Goal: Find specific page/section: Find specific page/section

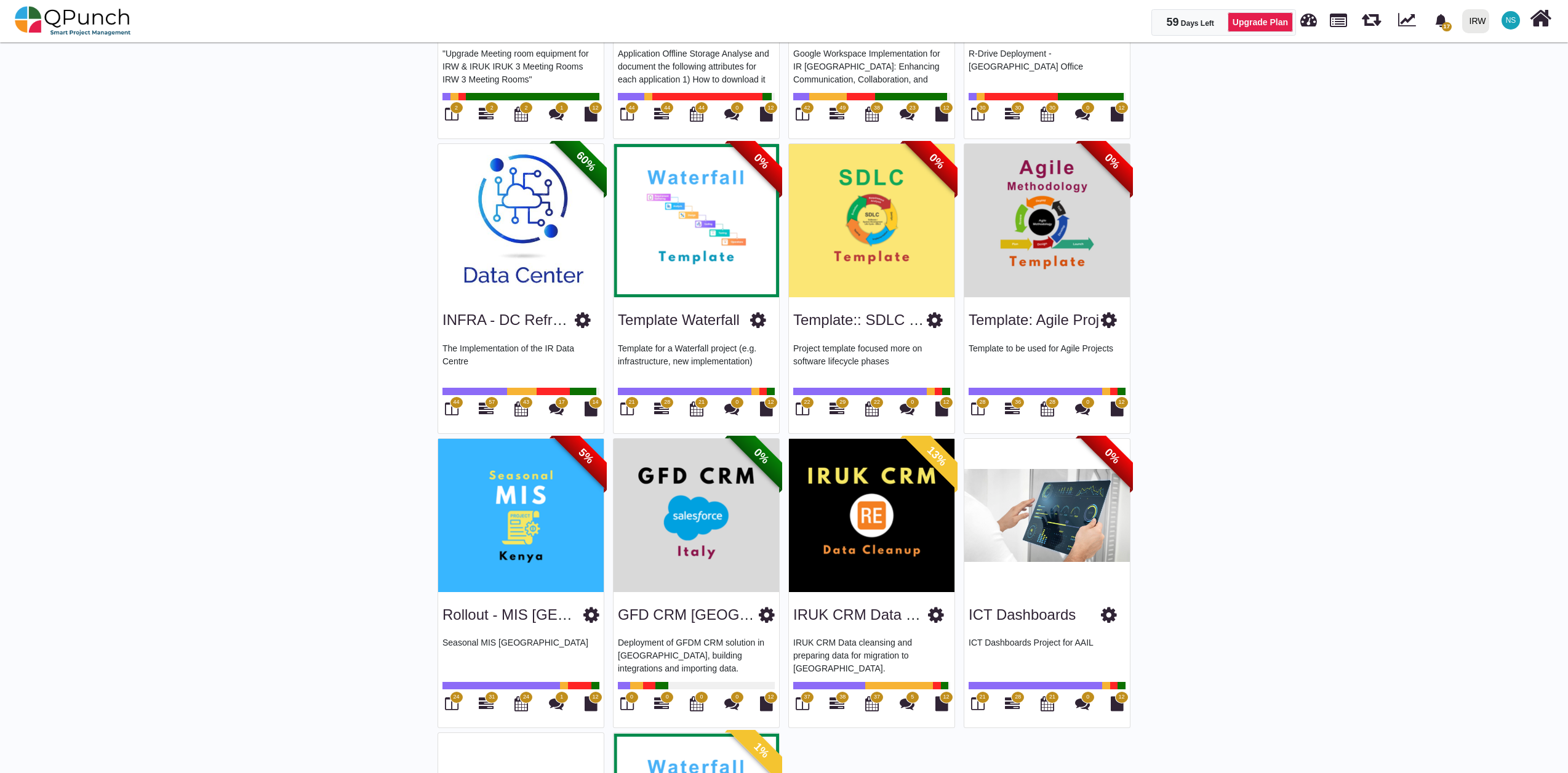
scroll to position [2046, 0]
click at [554, 271] on img at bounding box center [521, 222] width 165 height 154
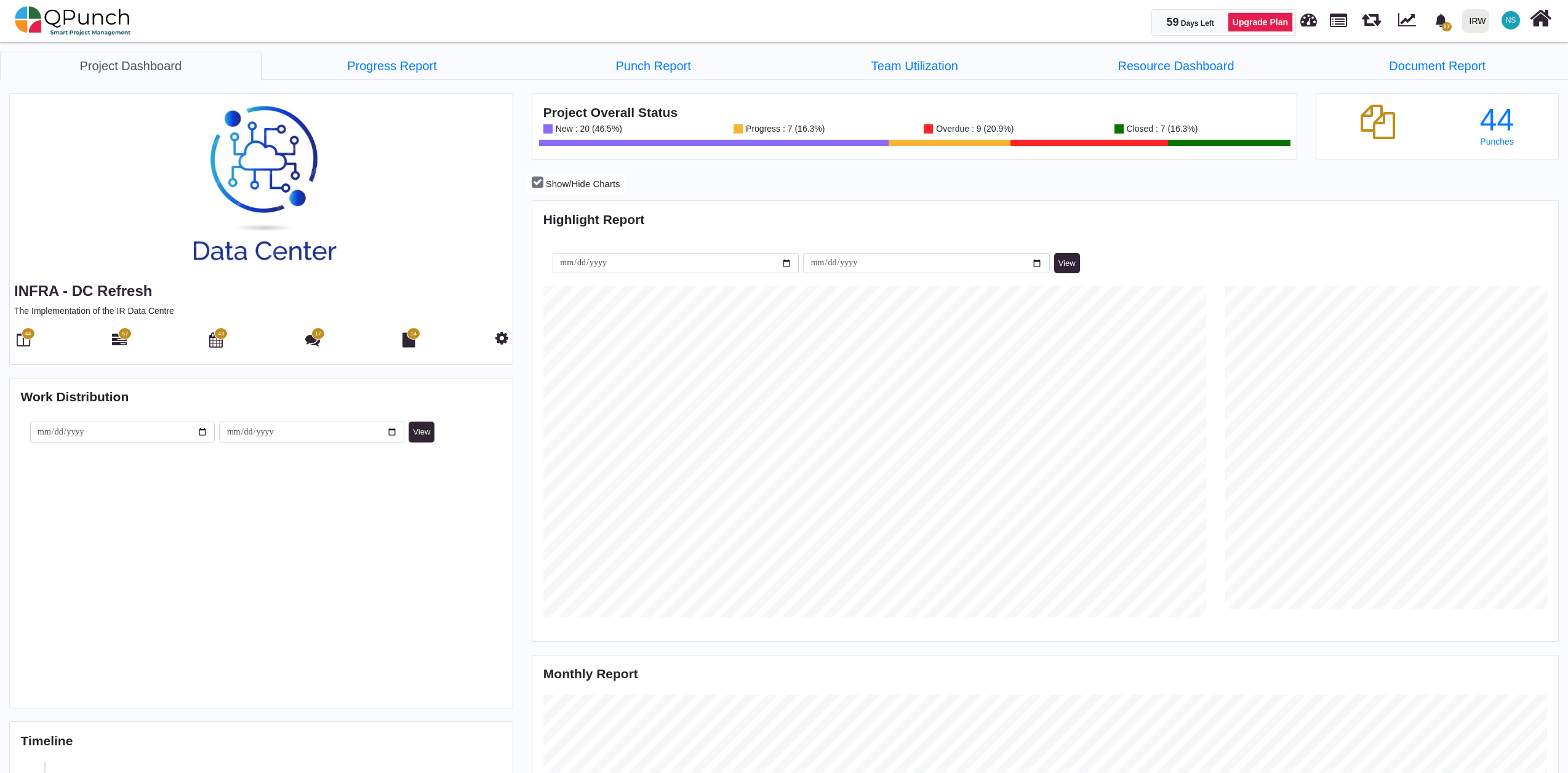
scroll to position [331, 340]
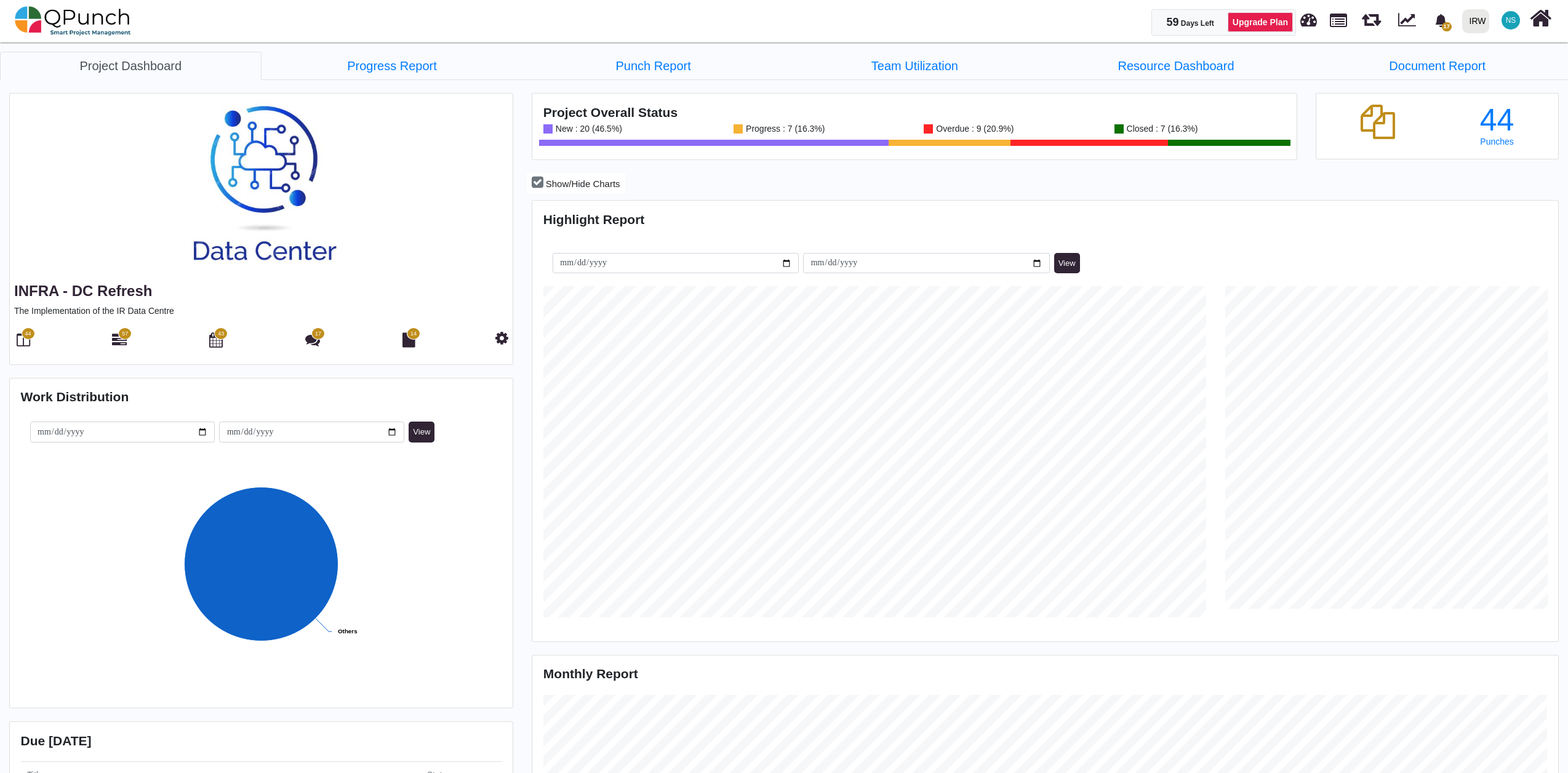
click at [123, 338] on span "57" at bounding box center [125, 335] width 6 height 9
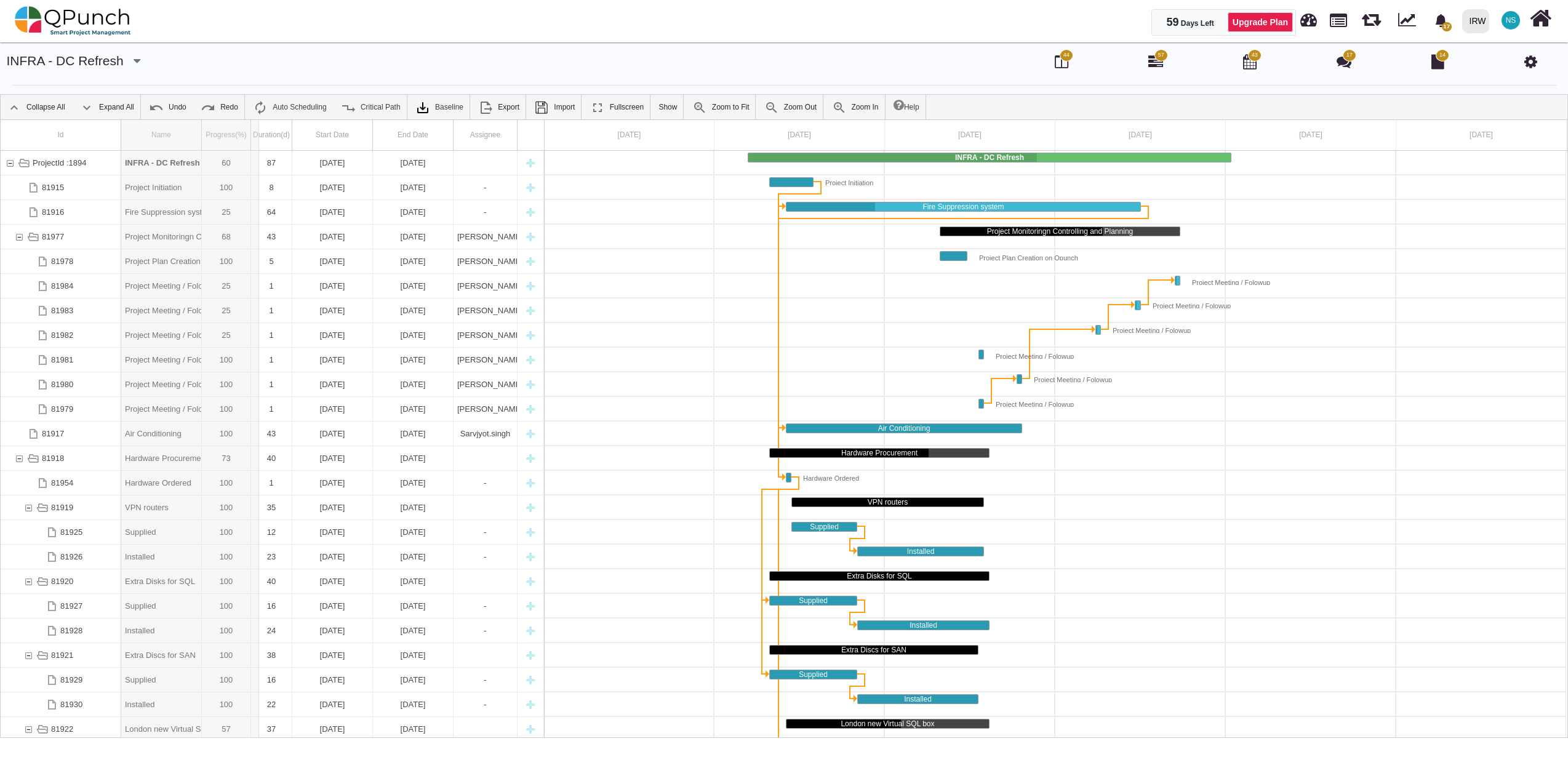
drag, startPoint x: 202, startPoint y: 144, endPoint x: 261, endPoint y: 143, distance: 59.0
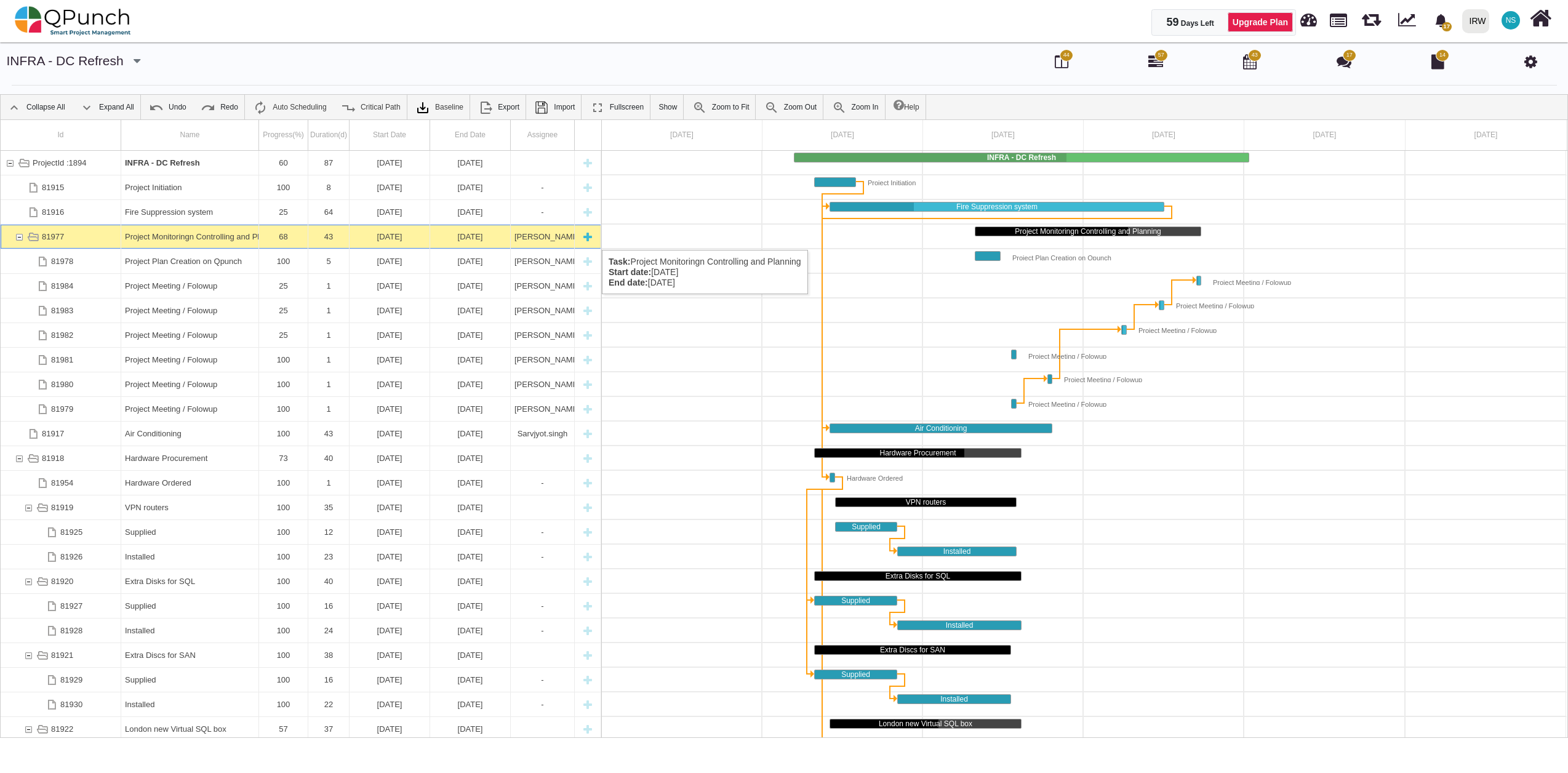
click at [20, 238] on div "81977" at bounding box center [19, 236] width 11 height 24
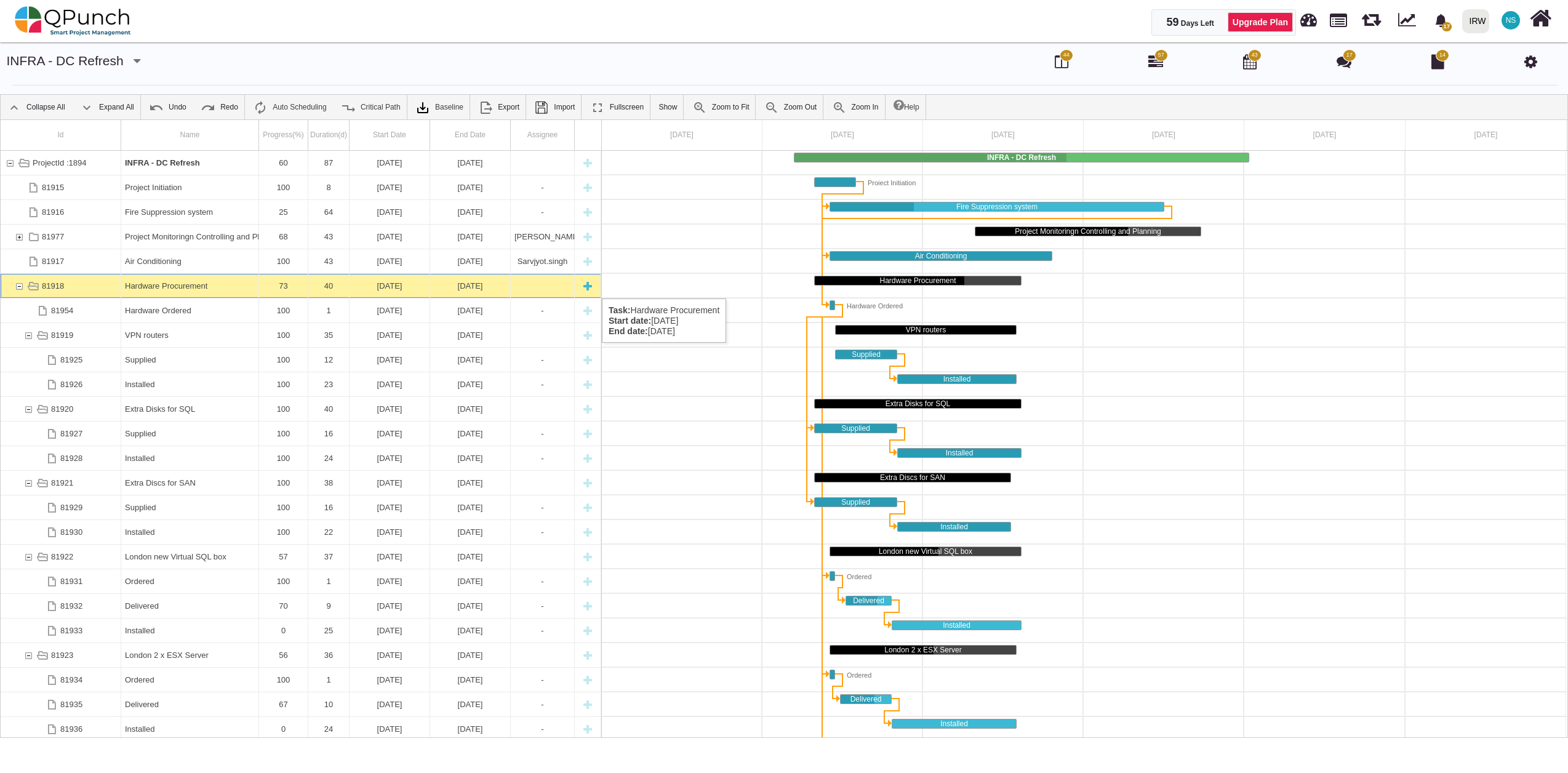
click at [18, 287] on div "81918" at bounding box center [19, 286] width 11 height 24
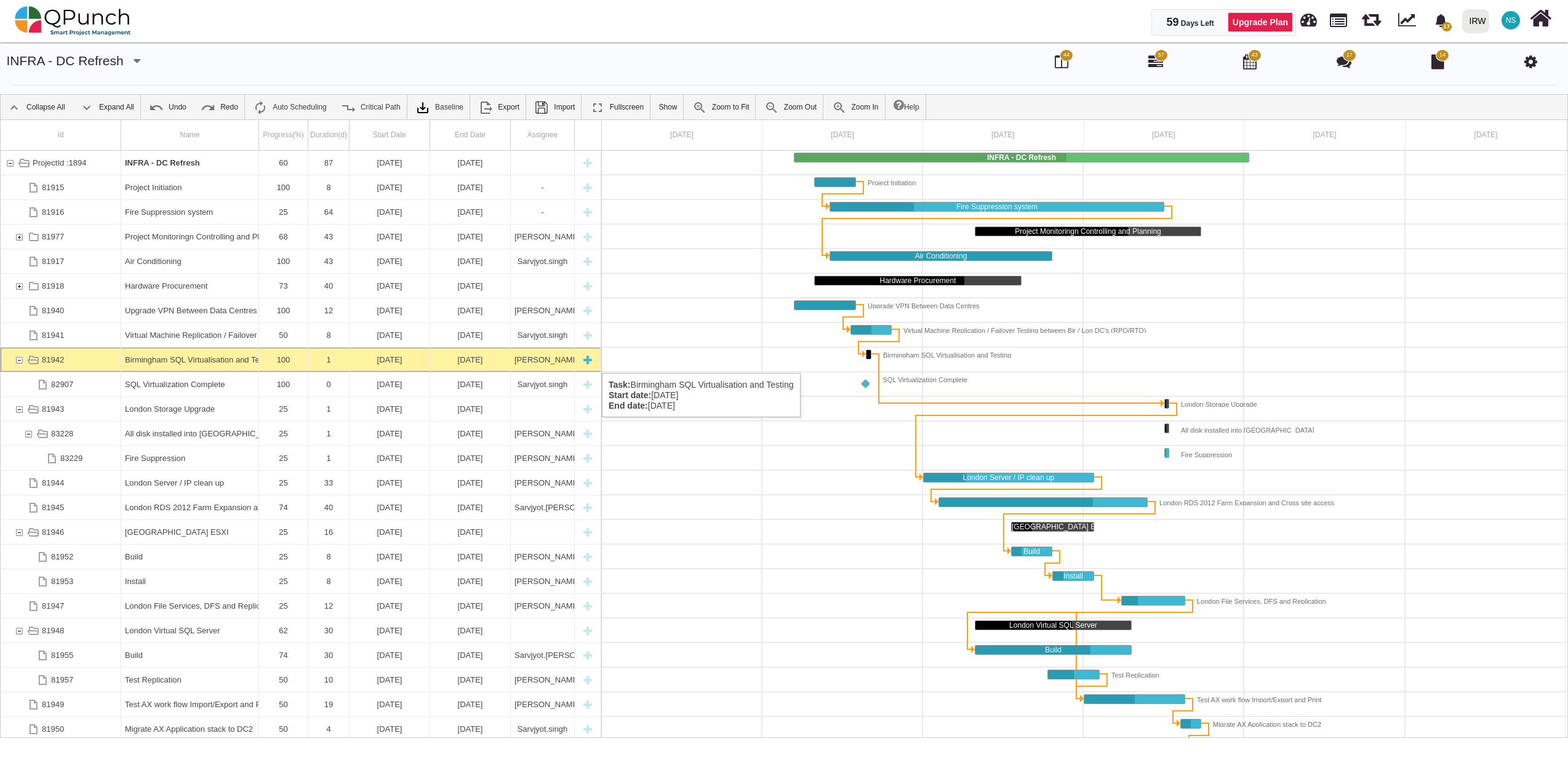
click at [23, 361] on div "81942" at bounding box center [19, 360] width 11 height 24
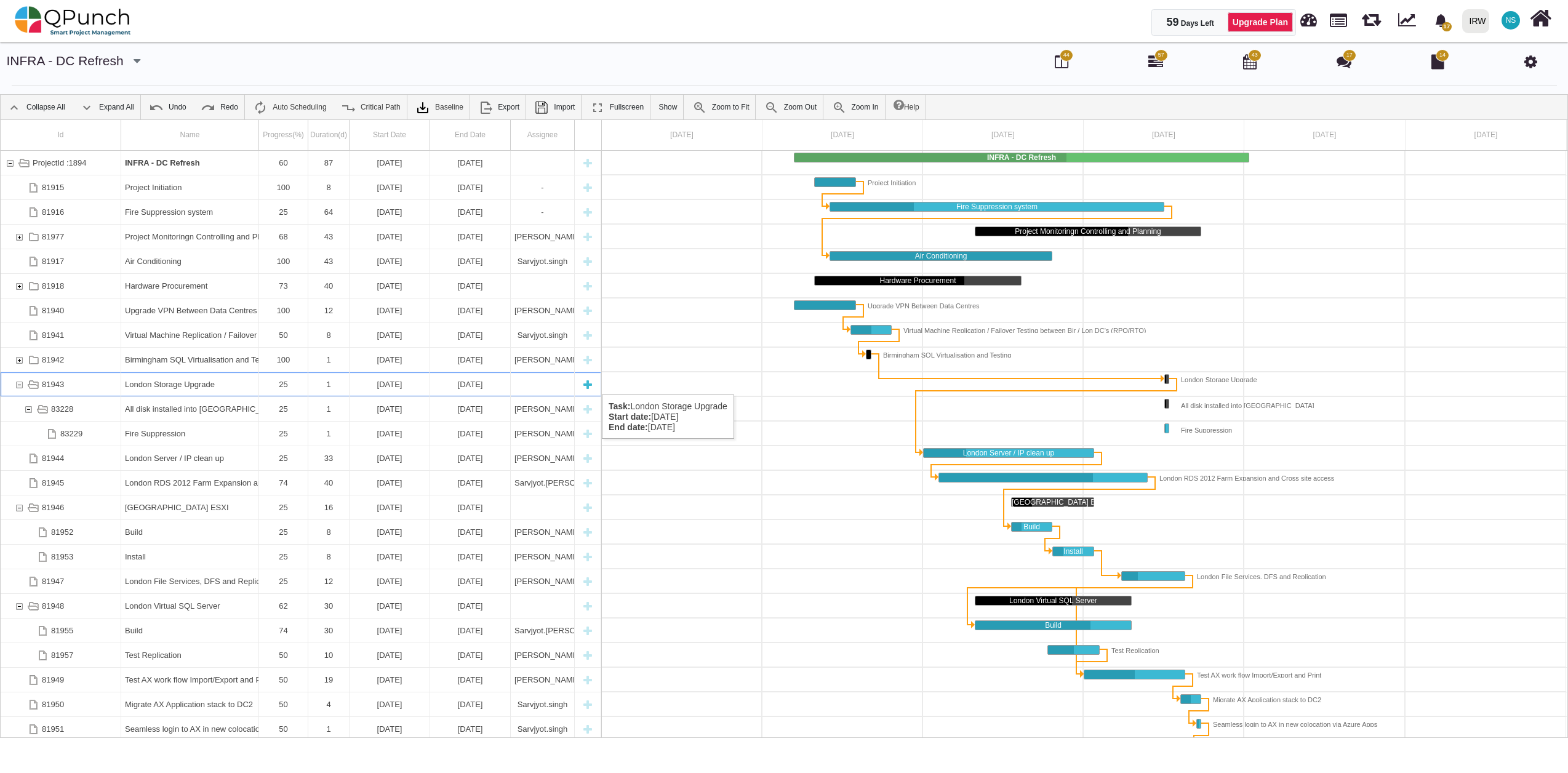
click at [23, 382] on div "81943" at bounding box center [19, 384] width 11 height 24
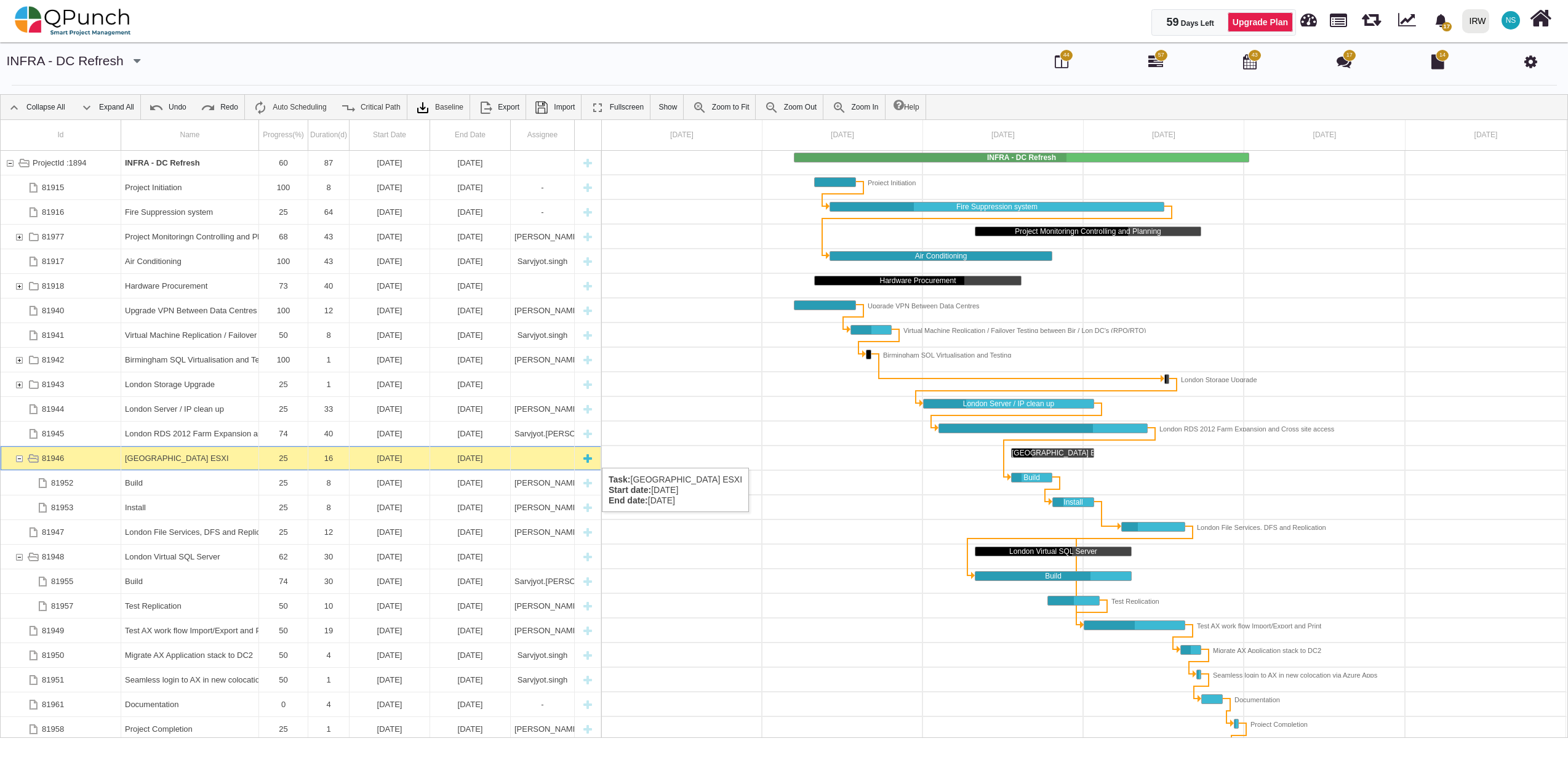
click at [20, 456] on div "81946" at bounding box center [19, 458] width 11 height 24
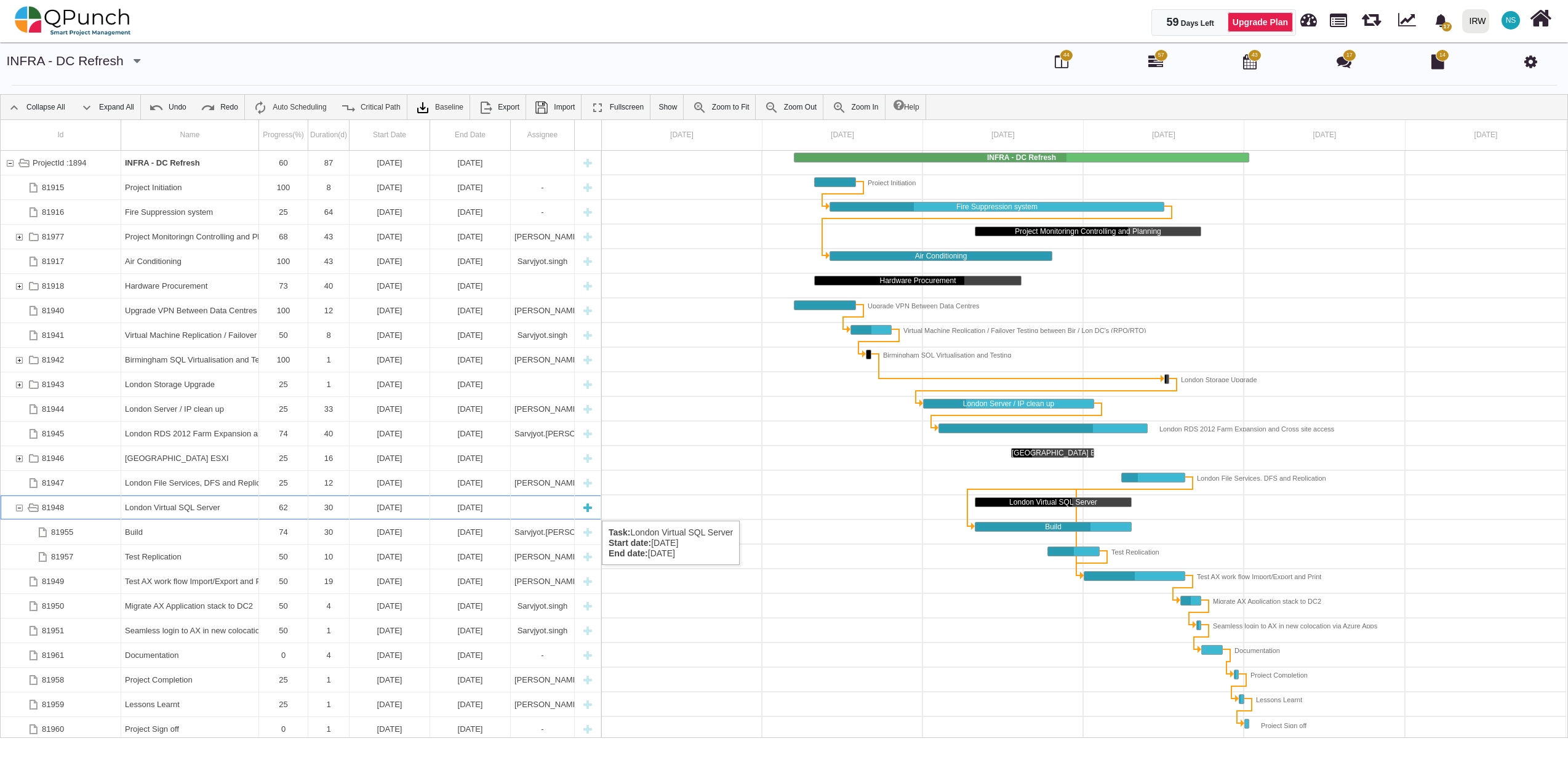
click at [16, 508] on div "81948" at bounding box center [19, 507] width 11 height 24
